Goal: Task Accomplishment & Management: Complete application form

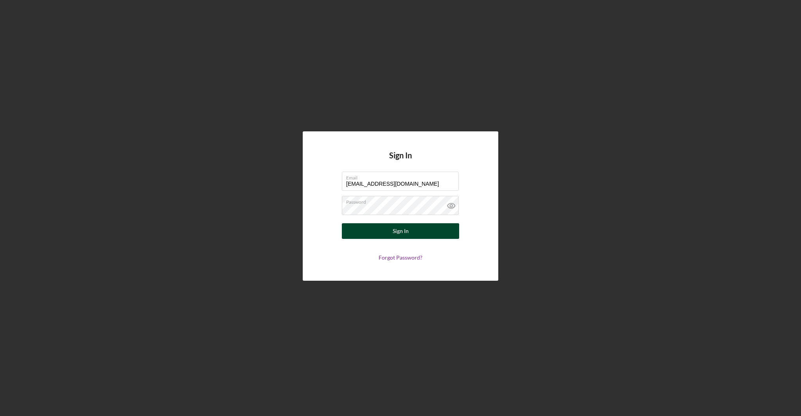
click at [371, 234] on button "Sign In" at bounding box center [400, 231] width 117 height 16
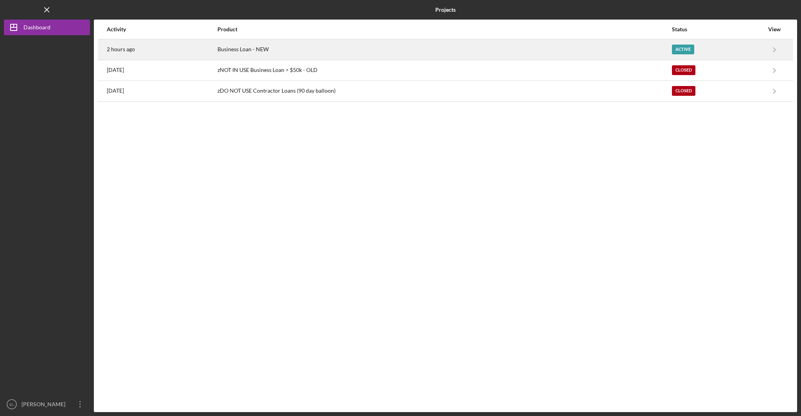
click at [700, 46] on div "Active" at bounding box center [718, 50] width 92 height 20
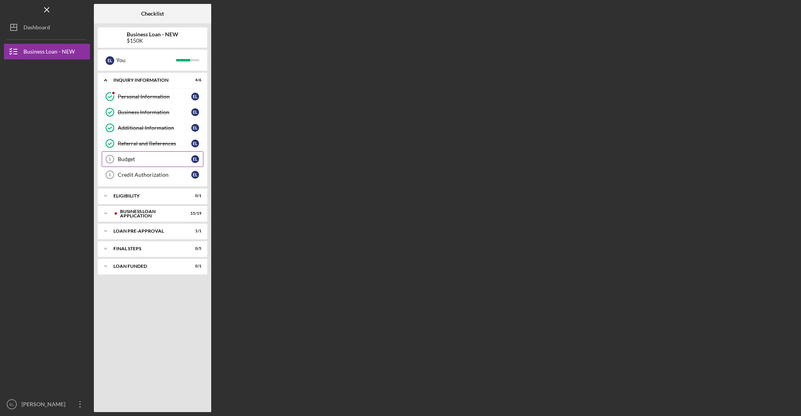
click at [132, 160] on div "Budget" at bounding box center [155, 159] width 74 height 6
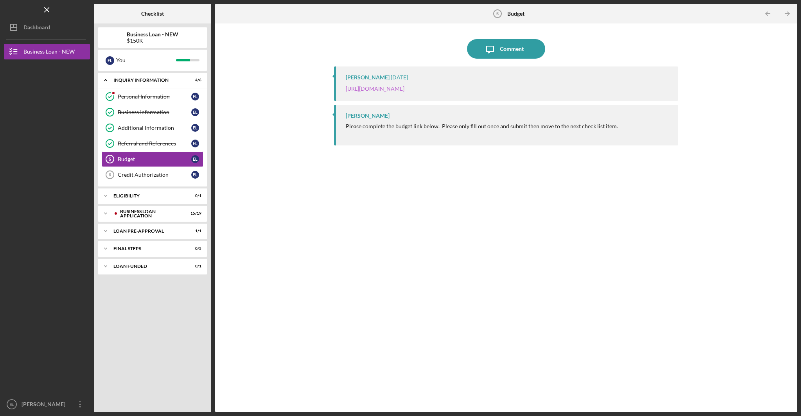
click at [394, 89] on link "[URL][DOMAIN_NAME]" at bounding box center [375, 88] width 59 height 7
